Goal: Task Accomplishment & Management: Manage account settings

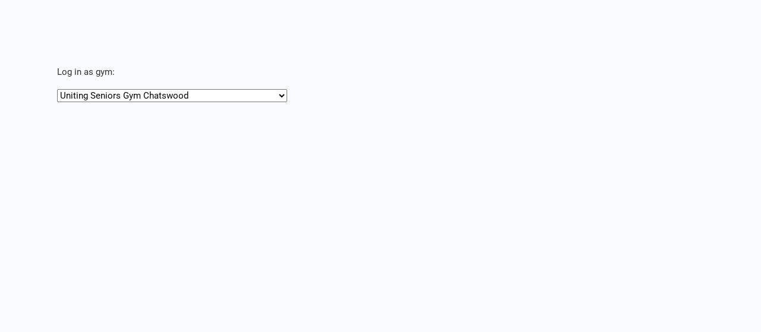
select select "[URL][DOMAIN_NAME]"
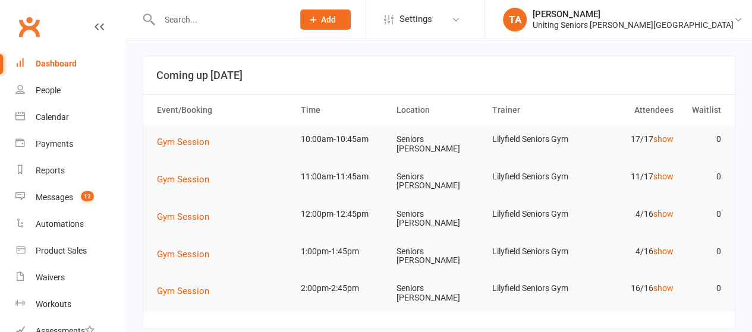
click at [212, 14] on input "text" at bounding box center [220, 19] width 129 height 17
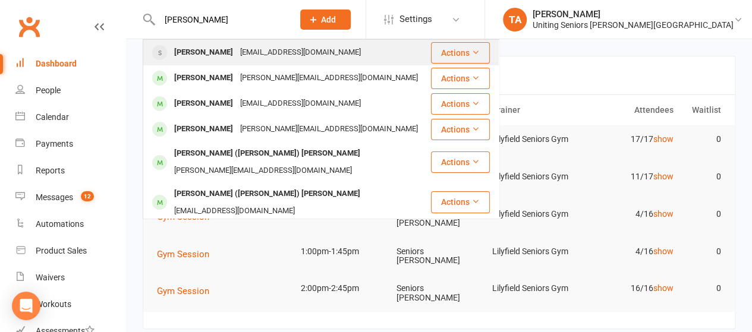
type input "james scott"
click at [241, 55] on div "jimsci2@bigpond.com" at bounding box center [300, 52] width 128 height 17
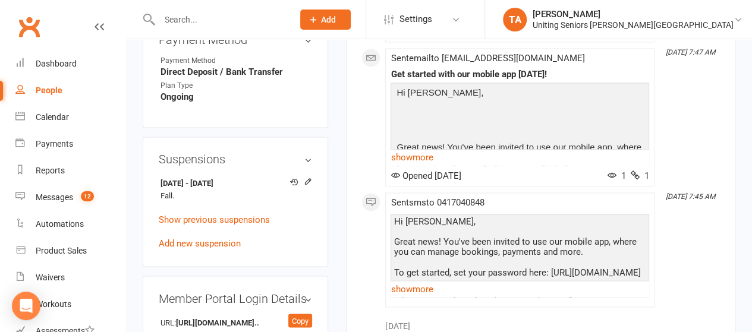
scroll to position [855, 0]
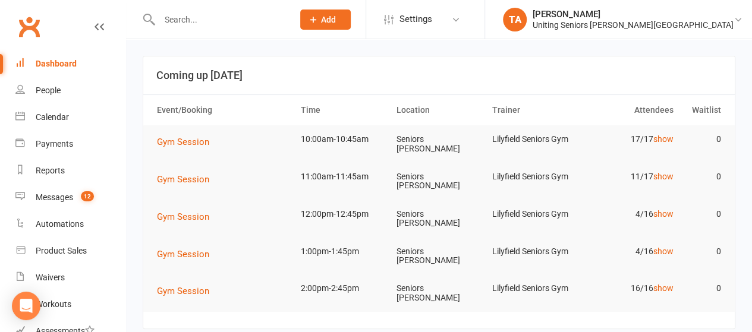
click at [207, 20] on input "text" at bounding box center [220, 19] width 129 height 17
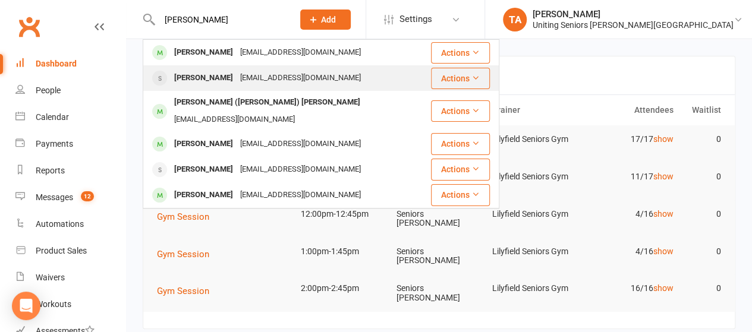
type input "[PERSON_NAME]"
click at [213, 74] on div "[PERSON_NAME]" at bounding box center [204, 78] width 66 height 17
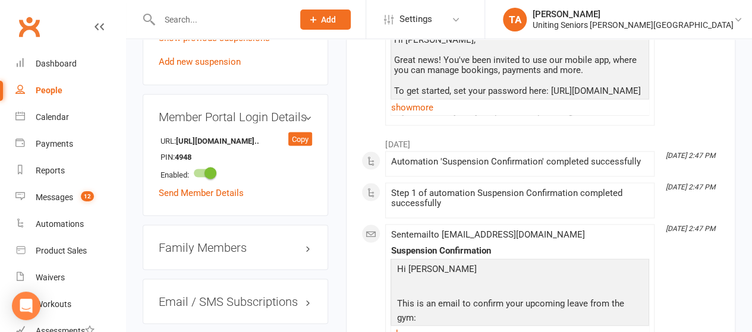
scroll to position [1061, 0]
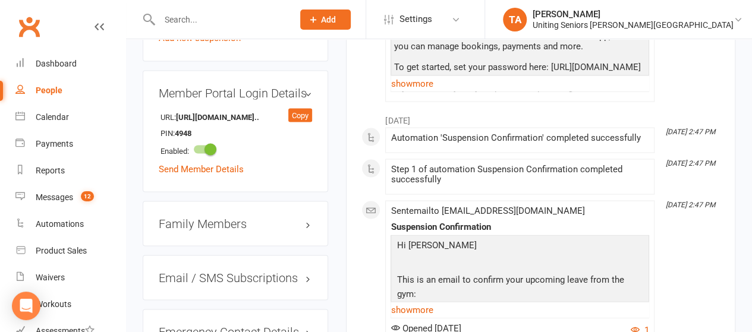
click at [269, 206] on div "Family Members" at bounding box center [235, 223] width 185 height 45
click at [254, 217] on h3 "Family Members" at bounding box center [235, 223] width 153 height 13
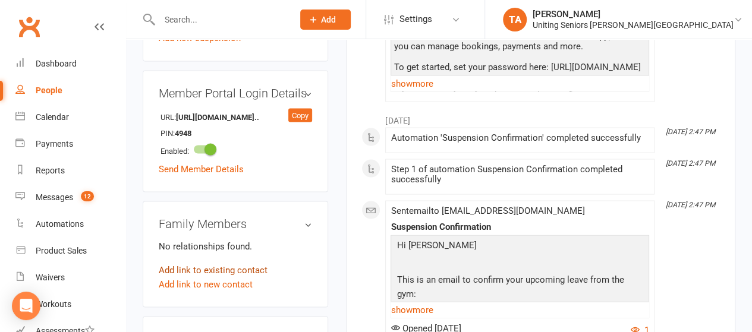
click at [225, 263] on link "Add link to existing contact" at bounding box center [213, 270] width 109 height 14
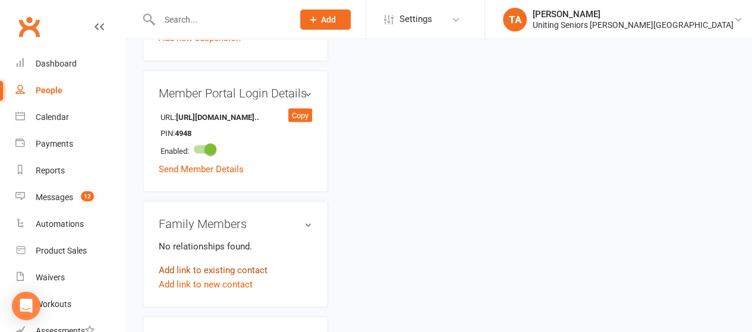
scroll to position [74, 0]
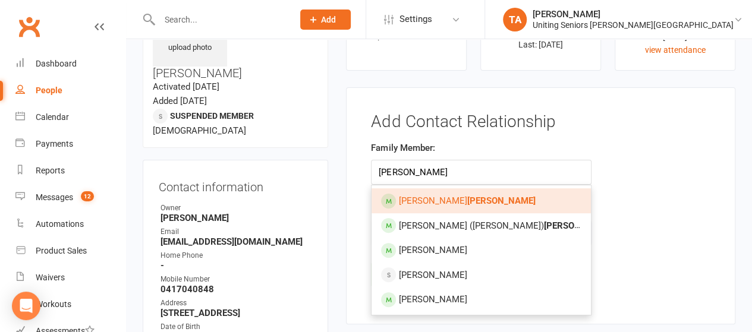
type input "[PERSON_NAME]"
click at [466, 201] on strong "[PERSON_NAME]" at bounding box center [500, 200] width 68 height 11
type input "[PERSON_NAME]"
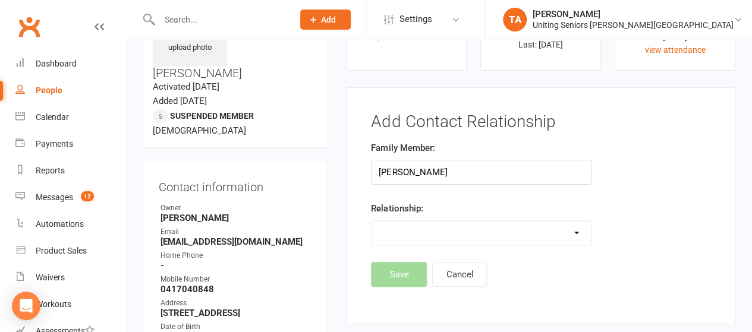
click at [572, 236] on select "Parent / Guardian Child Sibling (parent not in system) Spouse / Partner Cousin …" at bounding box center [480, 233] width 219 height 24
select select "3"
click at [371, 221] on select "Parent / Guardian Child Sibling (parent not in system) Spouse / Partner Cousin …" at bounding box center [480, 233] width 219 height 24
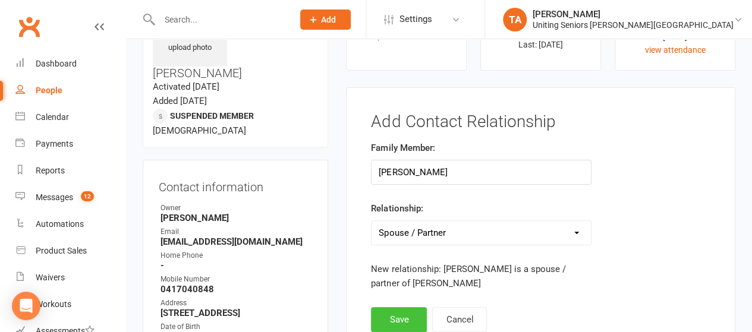
click at [404, 311] on button "Save" at bounding box center [399, 319] width 56 height 25
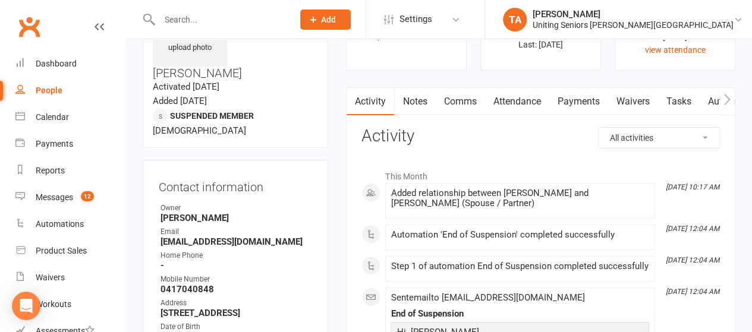
scroll to position [0, 0]
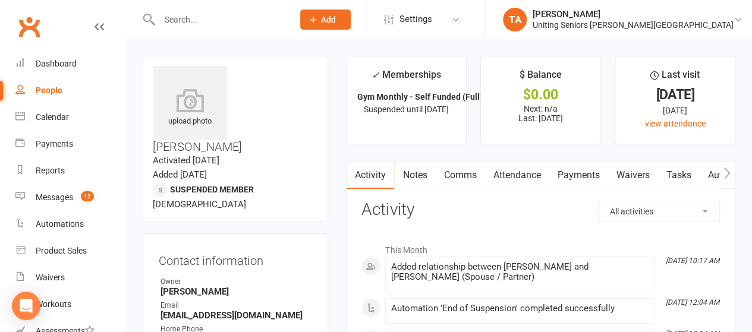
click at [285, 22] on input "text" at bounding box center [220, 19] width 129 height 17
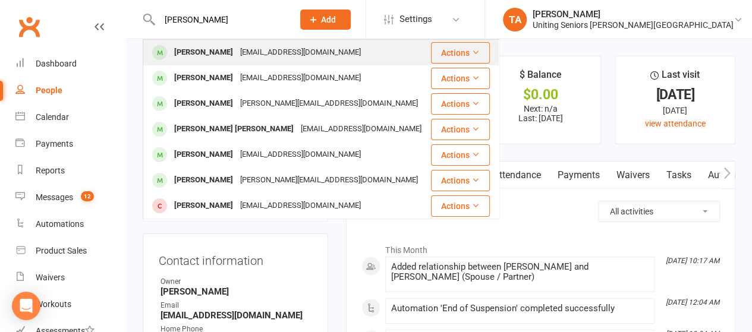
type input "[PERSON_NAME]"
click at [294, 53] on div "[EMAIL_ADDRESS][DOMAIN_NAME]" at bounding box center [300, 52] width 128 height 17
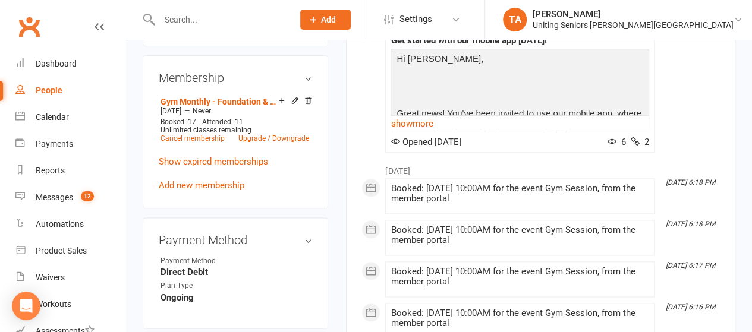
scroll to position [770, 0]
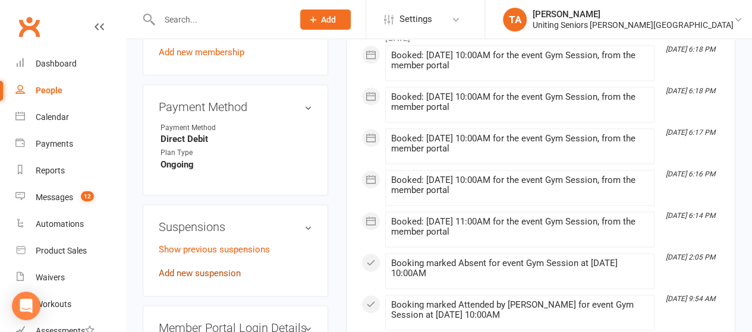
click at [178, 268] on link "Add new suspension" at bounding box center [200, 273] width 82 height 11
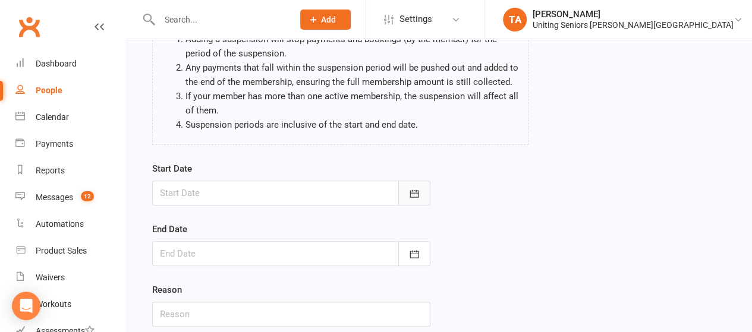
click at [424, 190] on button "button" at bounding box center [414, 193] width 32 height 25
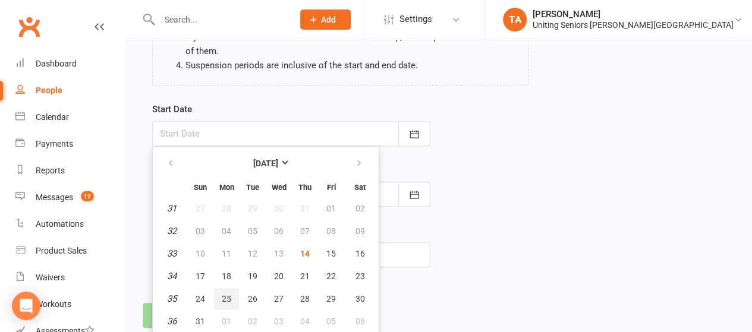
click at [222, 299] on span "25" at bounding box center [227, 299] width 10 height 10
type input "[DATE]"
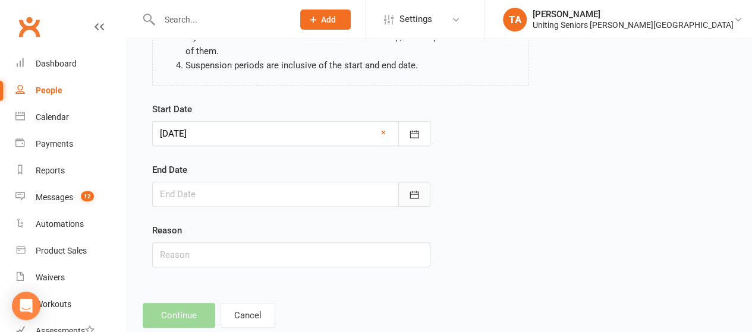
click at [414, 190] on icon "button" at bounding box center [414, 195] width 12 height 12
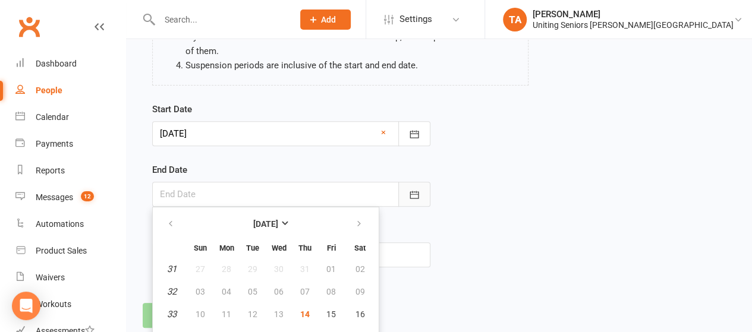
scroll to position [235, 0]
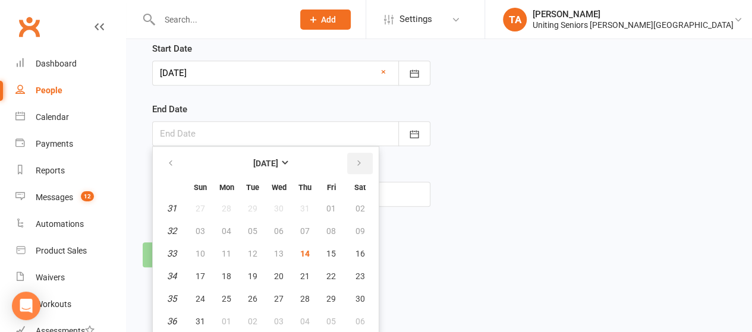
click at [357, 160] on icon "button" at bounding box center [359, 164] width 8 height 10
click at [225, 278] on span "22" at bounding box center [227, 277] width 10 height 10
type input "[DATE]"
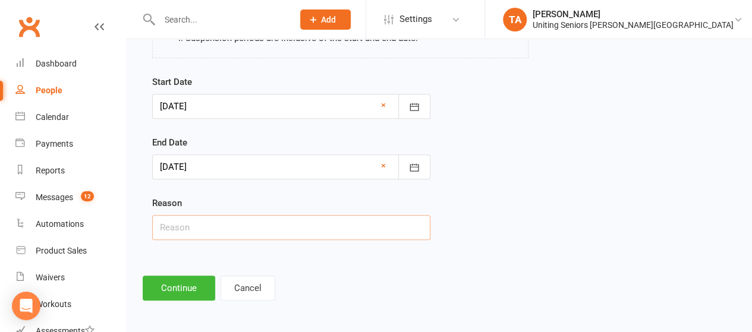
click at [368, 226] on input "text" at bounding box center [291, 227] width 278 height 25
type input "Holiday"
click at [190, 283] on button "Continue" at bounding box center [179, 288] width 72 height 25
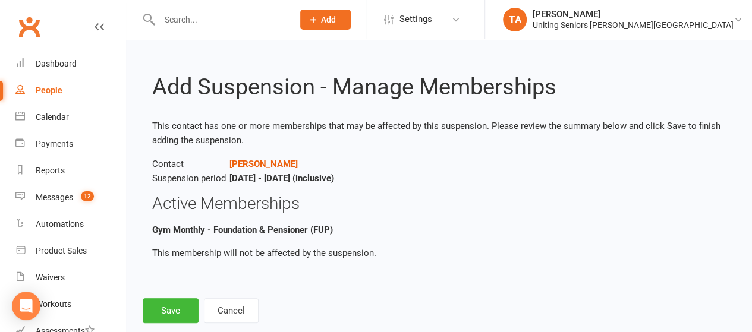
scroll to position [24, 0]
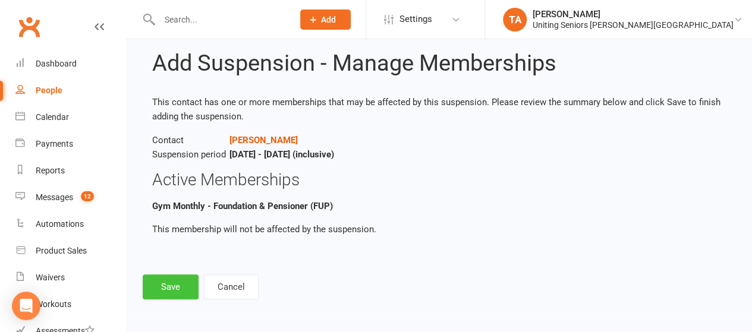
click at [177, 293] on button "Save" at bounding box center [171, 287] width 56 height 25
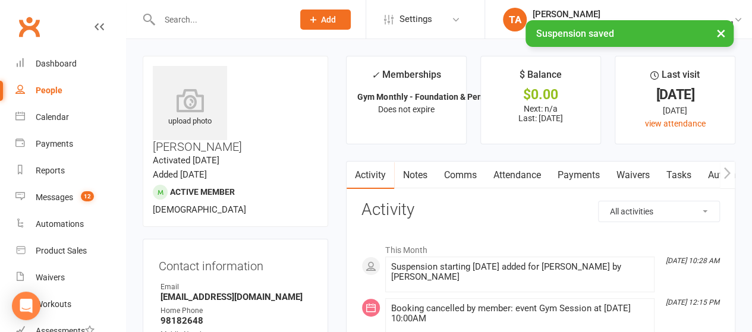
click at [231, 18] on input "text" at bounding box center [220, 19] width 129 height 17
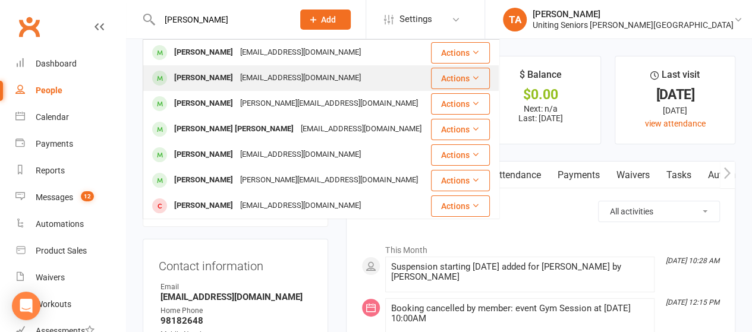
type input "[PERSON_NAME]"
click at [230, 73] on div "[PERSON_NAME]" at bounding box center [204, 78] width 66 height 17
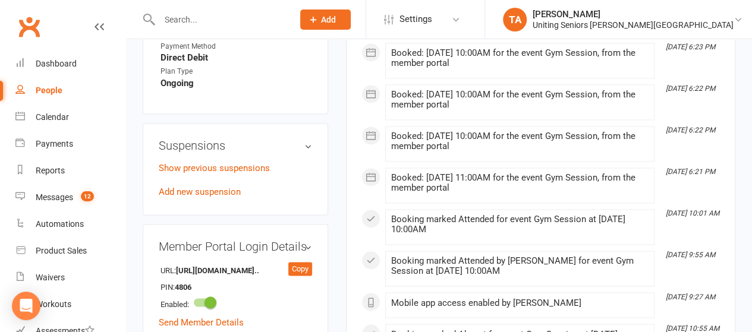
scroll to position [853, 0]
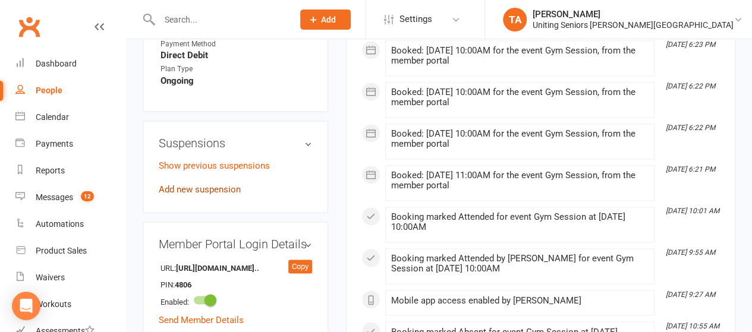
click at [209, 184] on link "Add new suspension" at bounding box center [200, 189] width 82 height 11
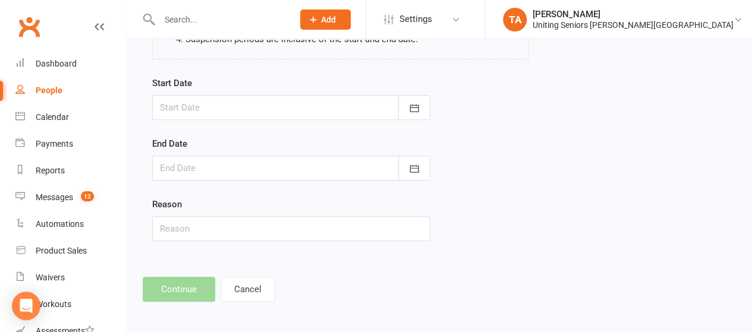
scroll to position [202, 0]
click at [412, 111] on icon "button" at bounding box center [414, 107] width 12 height 12
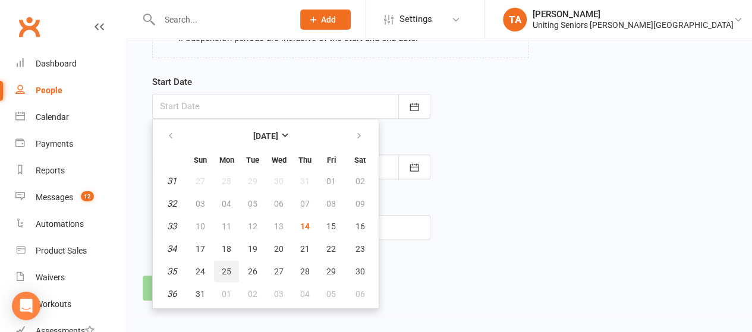
click at [229, 269] on span "25" at bounding box center [227, 272] width 10 height 10
type input "[DATE]"
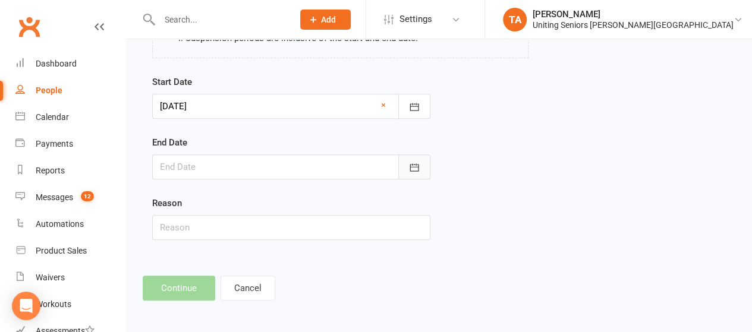
click at [418, 165] on icon "button" at bounding box center [414, 168] width 12 height 12
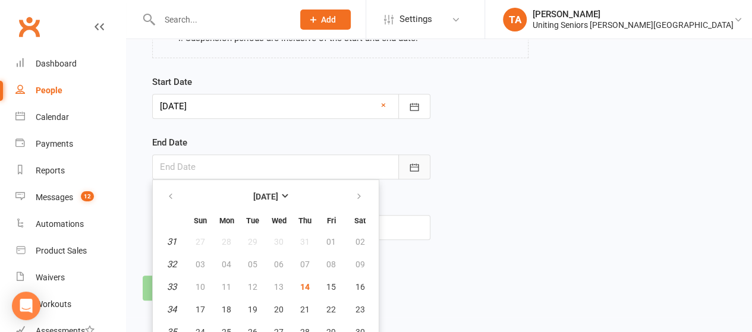
scroll to position [235, 0]
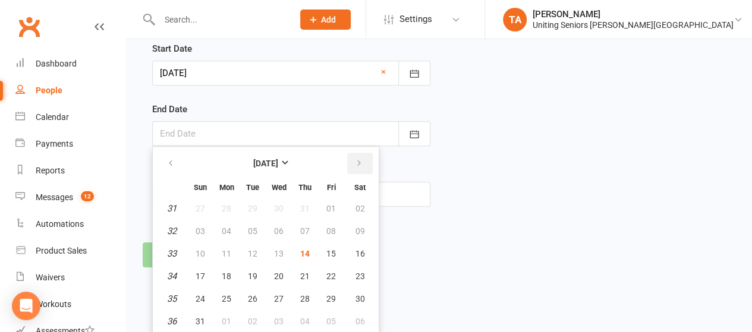
click at [352, 162] on button "button" at bounding box center [360, 163] width 26 height 21
click at [226, 278] on span "22" at bounding box center [227, 277] width 10 height 10
type input "[DATE]"
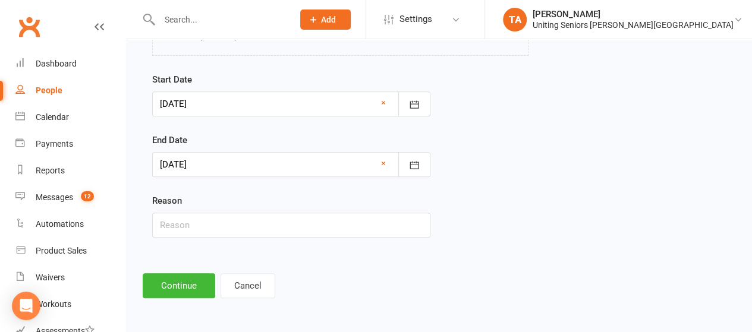
scroll to position [202, 0]
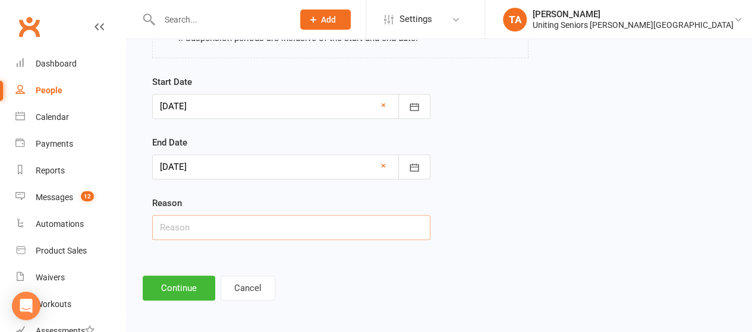
click at [319, 230] on input "text" at bounding box center [291, 227] width 278 height 25
type input "Holiday"
click at [182, 288] on button "Continue" at bounding box center [179, 288] width 72 height 25
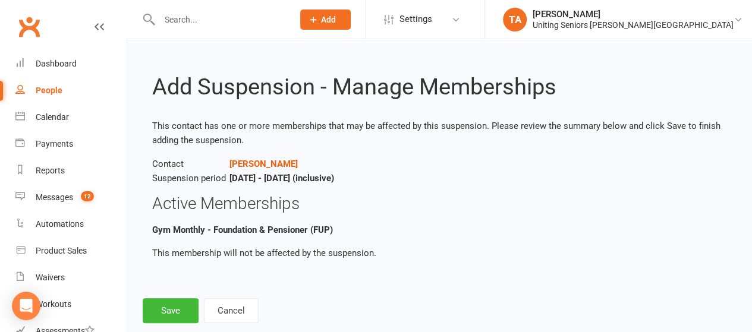
click at [182, 288] on div "Add Suspension - Manage Memberships This contact has one or more memberships th…" at bounding box center [439, 189] width 626 height 301
click at [178, 308] on button "Save" at bounding box center [171, 310] width 56 height 25
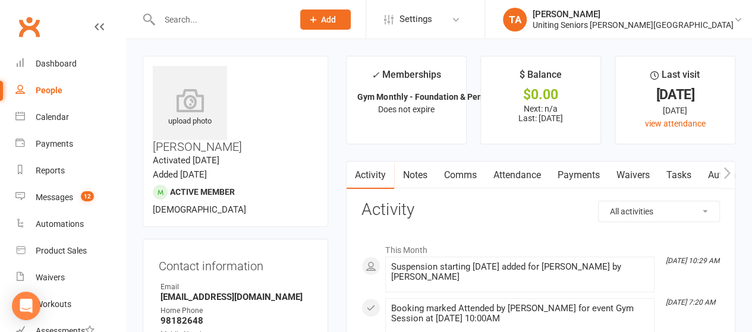
click at [187, 23] on input "text" at bounding box center [220, 19] width 129 height 17
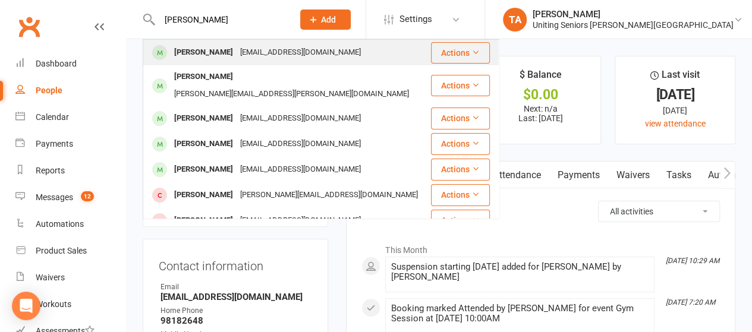
type input "[PERSON_NAME]"
click at [201, 56] on div "[PERSON_NAME]" at bounding box center [204, 52] width 66 height 17
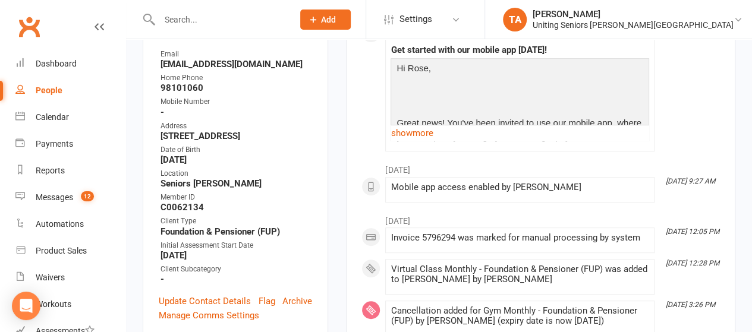
scroll to position [336, 0]
